Goal: Find specific page/section: Find specific page/section

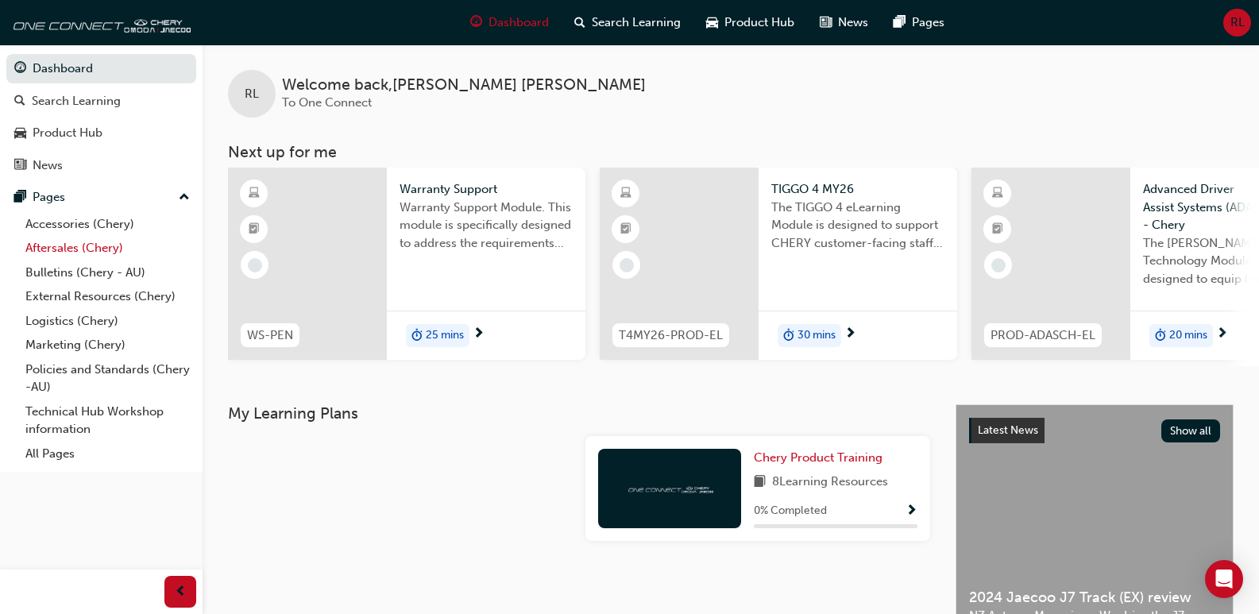
click at [60, 248] on link "Aftersales (Chery)" at bounding box center [107, 248] width 177 height 25
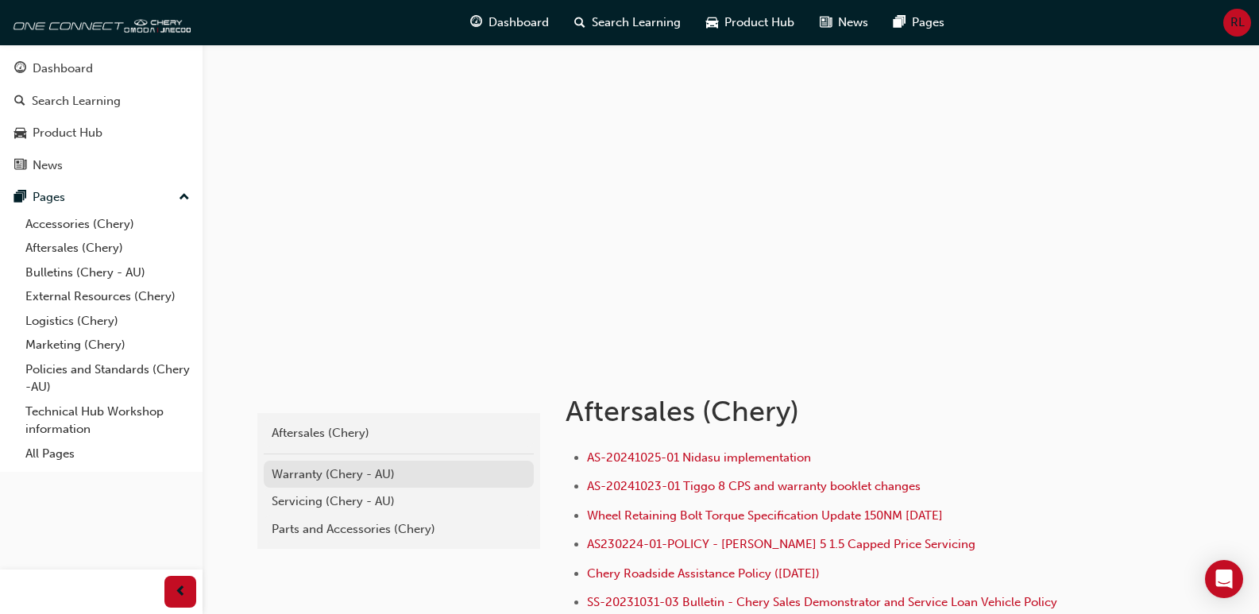
click at [325, 478] on div "Warranty (Chery - AU)" at bounding box center [399, 475] width 254 height 18
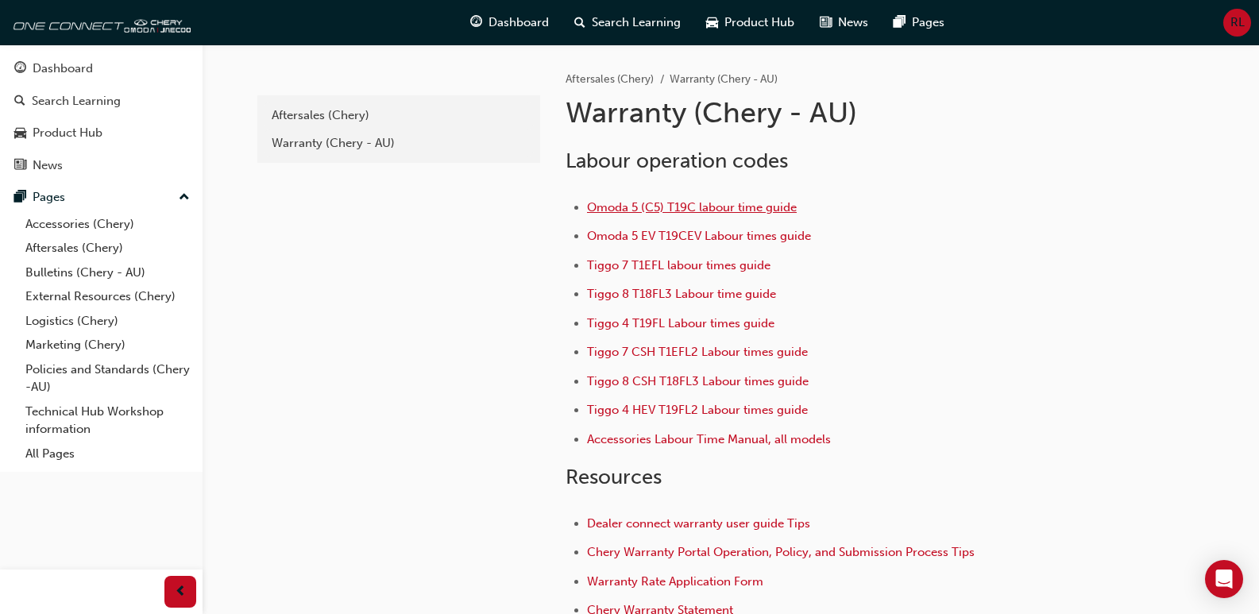
click at [671, 207] on span "Omoda 5 (C5) T19C labour time guide" at bounding box center [692, 207] width 210 height 14
